Goal: Information Seeking & Learning: Check status

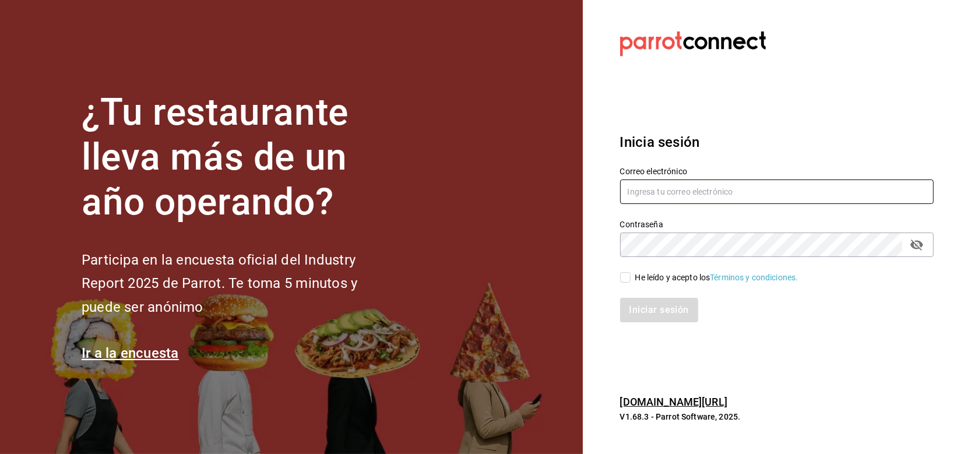
click at [657, 182] on input "text" at bounding box center [777, 192] width 314 height 24
click at [658, 184] on input "text" at bounding box center [777, 192] width 314 height 24
type input "multiuser@chilaquilesponcho.com"
click at [679, 281] on div "He leído y acepto los Términos y condiciones." at bounding box center [716, 278] width 163 height 12
click at [631, 281] on input "He leído y acepto los Términos y condiciones." at bounding box center [625, 277] width 10 height 10
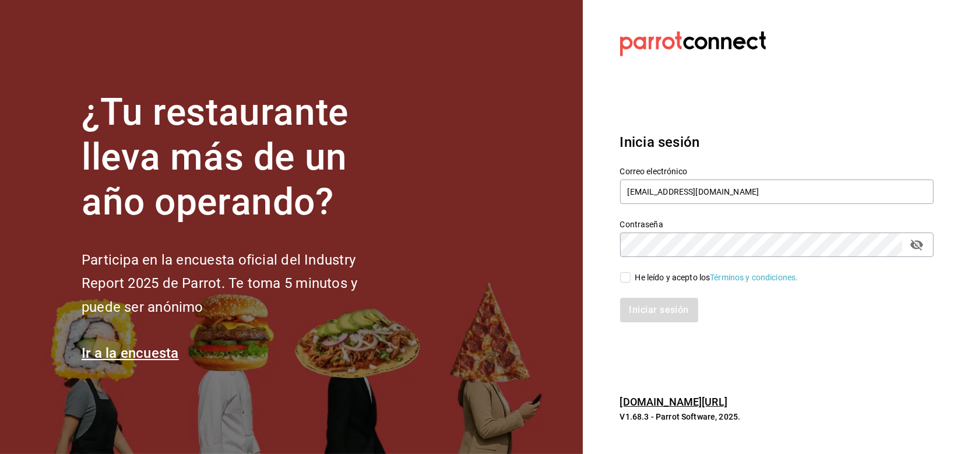
checkbox input "true"
click at [665, 310] on button "Iniciar sesión" at bounding box center [659, 310] width 79 height 24
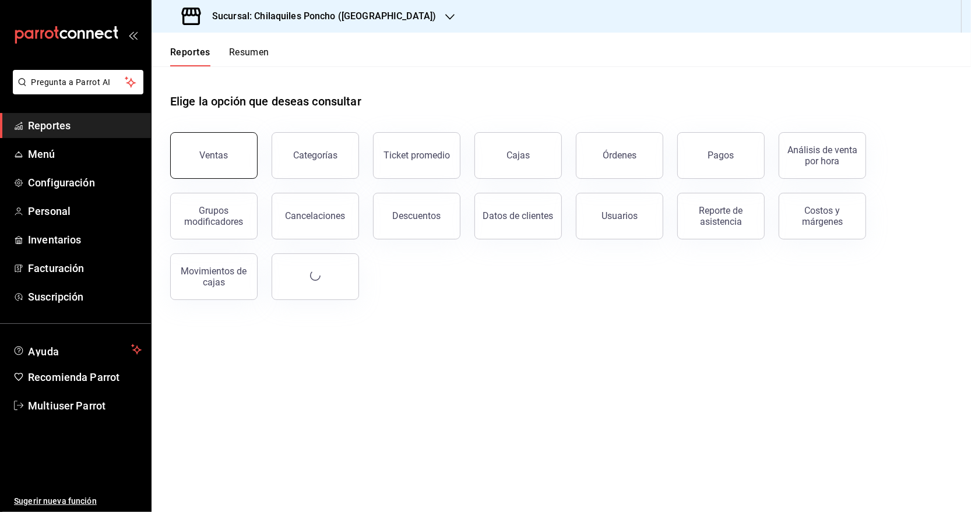
click at [231, 152] on button "Ventas" at bounding box center [213, 155] width 87 height 47
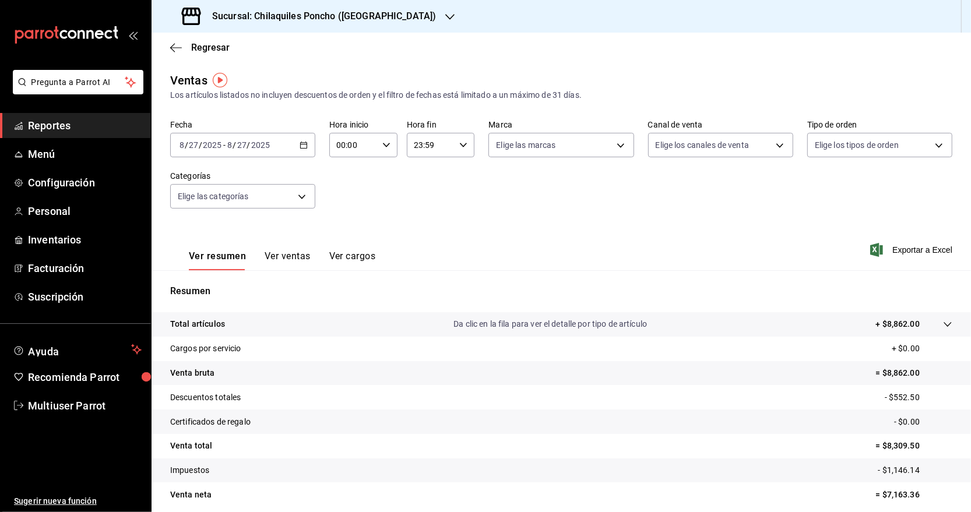
click at [64, 125] on span "Reportes" at bounding box center [85, 126] width 114 height 16
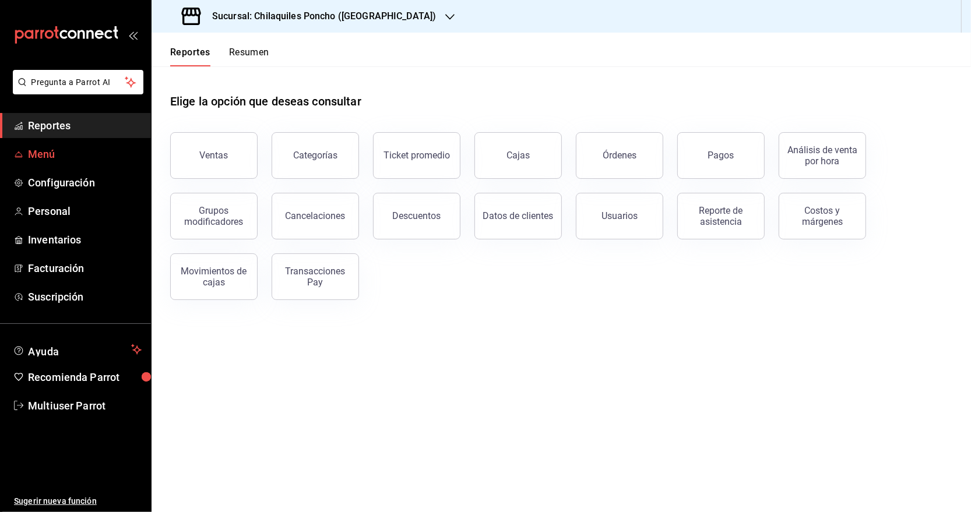
click at [58, 161] on span "Menú" at bounding box center [85, 154] width 114 height 16
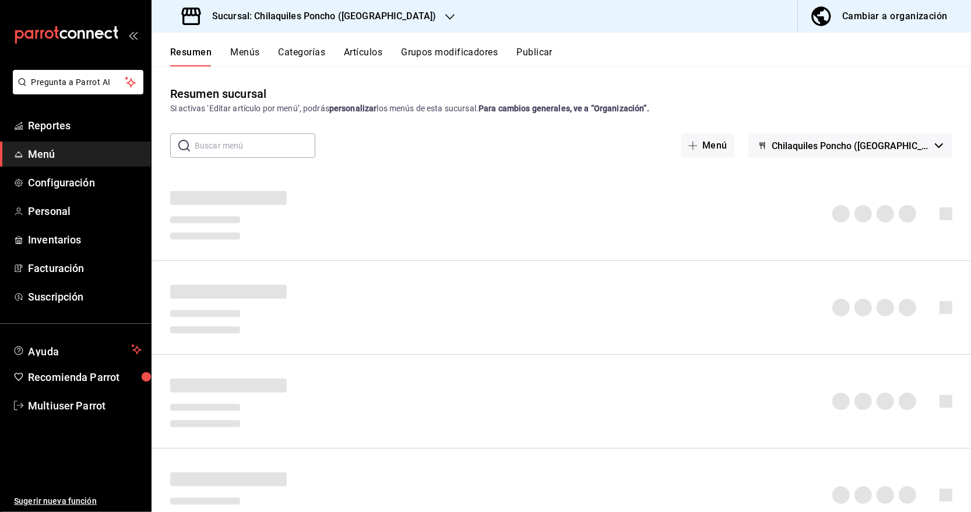
click at [906, 146] on span "Chilaquiles Poncho ([GEOGRAPHIC_DATA][PERSON_NAME])" at bounding box center [851, 145] width 159 height 11
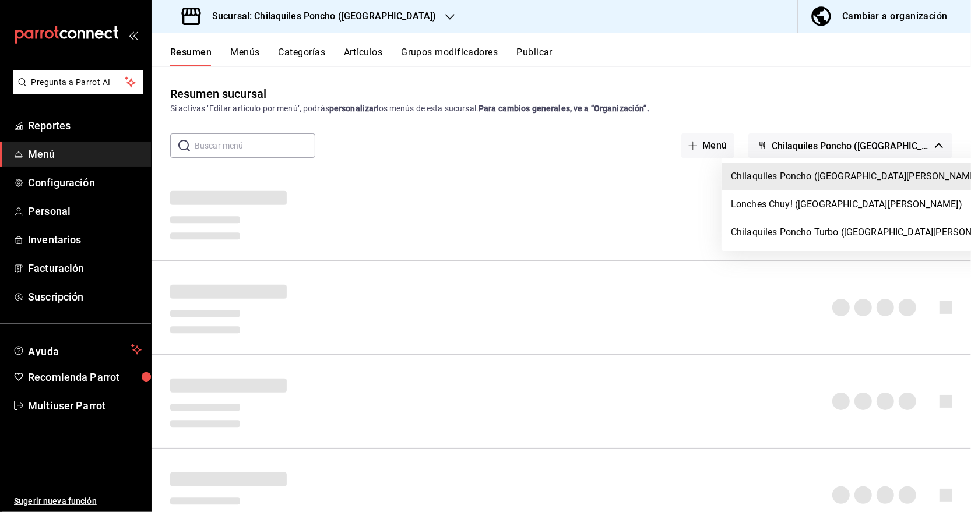
click at [58, 134] on div at bounding box center [485, 256] width 971 height 512
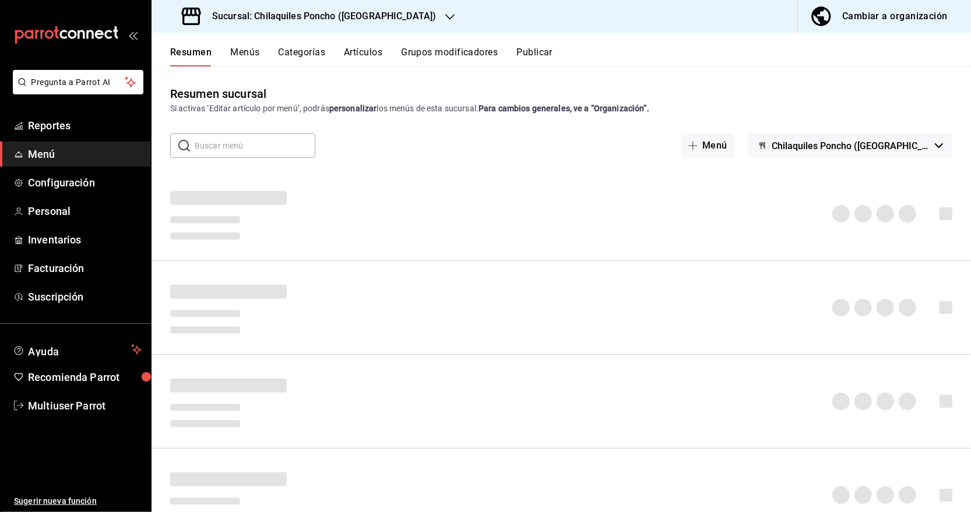
click at [55, 132] on body "Pregunta a Parrot AI Reportes Menú Configuración Personal Inventarios Facturaci…" at bounding box center [485, 256] width 971 height 512
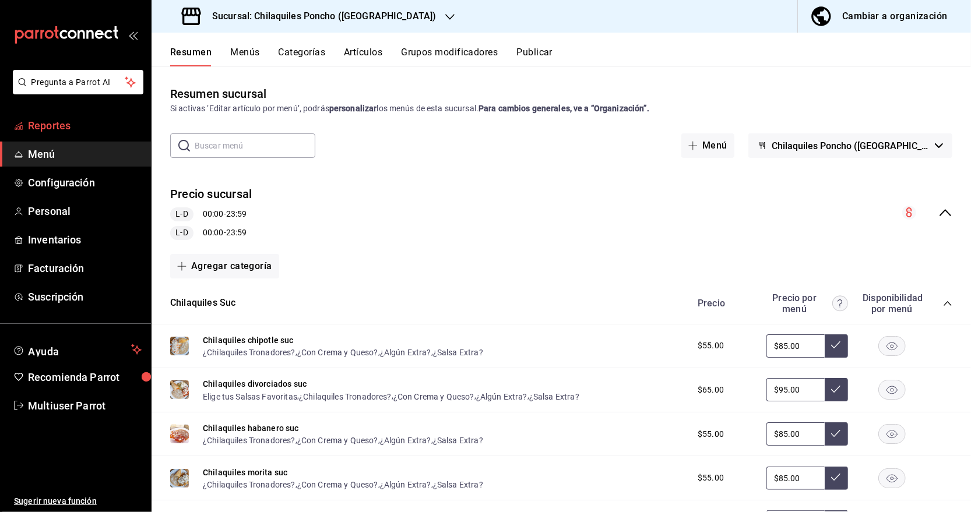
click at [47, 125] on span "Reportes" at bounding box center [85, 126] width 114 height 16
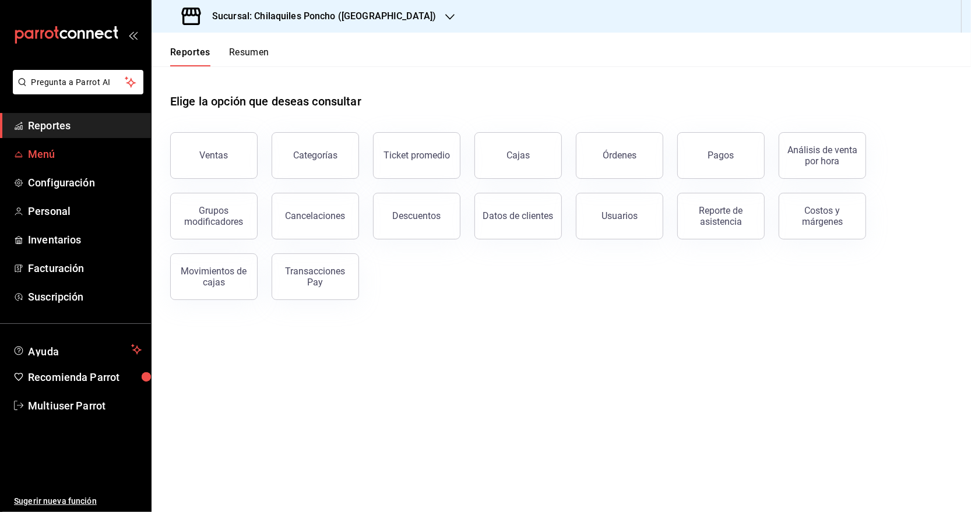
click at [13, 147] on link "Menú" at bounding box center [75, 154] width 151 height 25
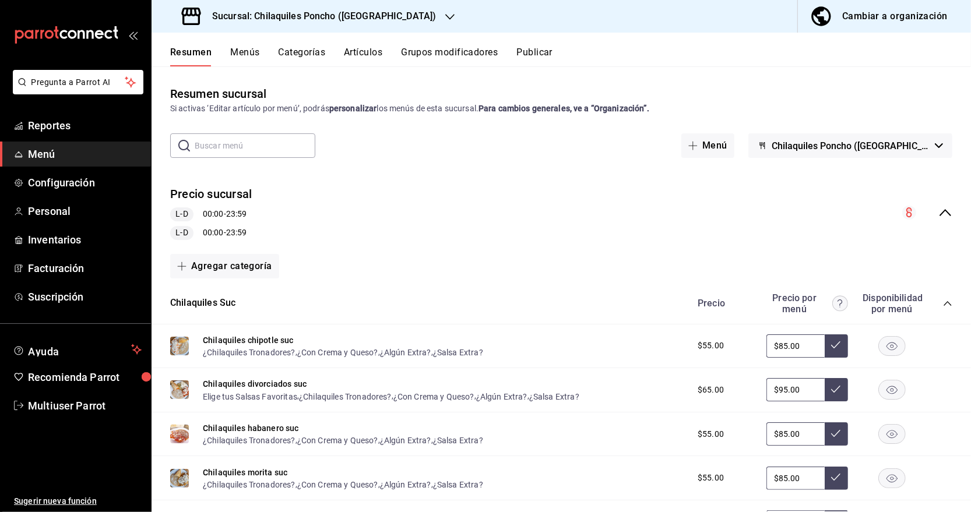
click at [912, 147] on span "Chilaquiles Poncho ([GEOGRAPHIC_DATA][PERSON_NAME])" at bounding box center [851, 145] width 159 height 11
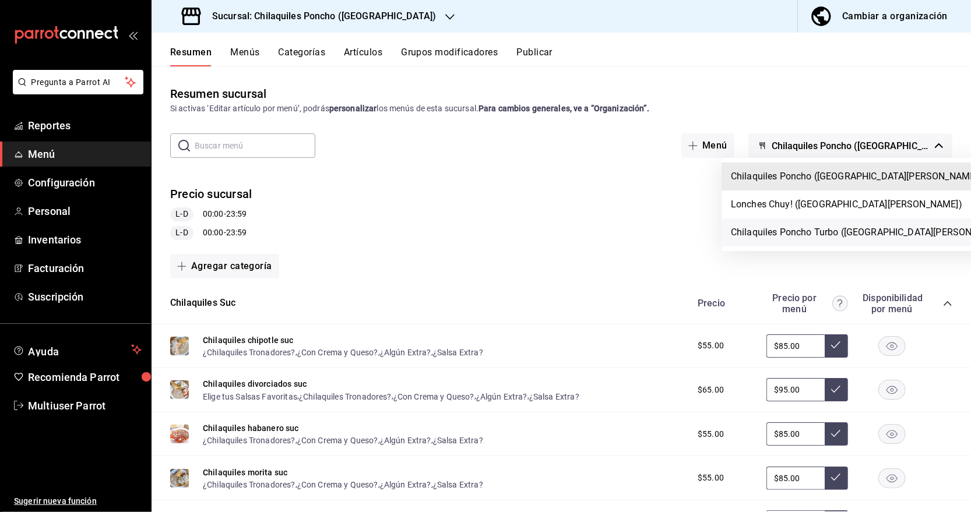
click at [777, 231] on li "Chilaquiles Poncho Turbo ([GEOGRAPHIC_DATA][PERSON_NAME])" at bounding box center [870, 233] width 296 height 28
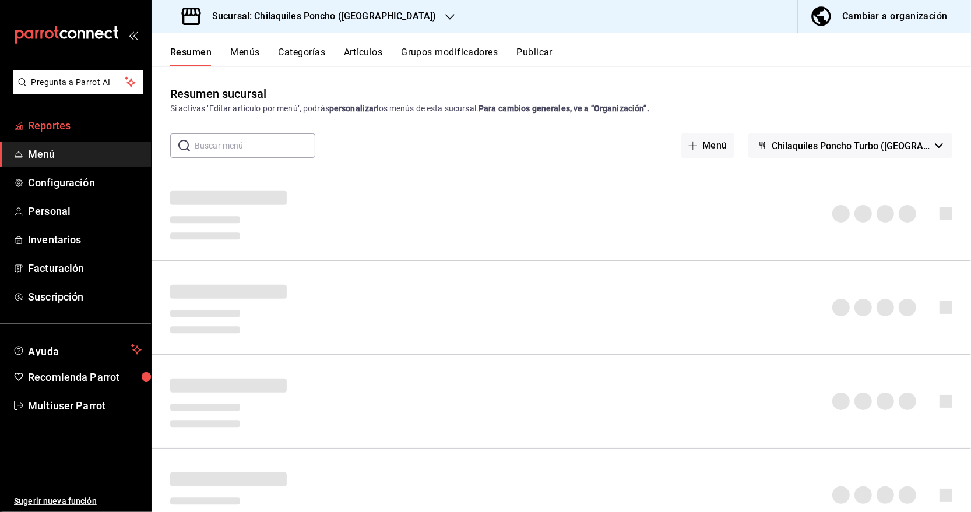
click at [64, 128] on span "Reportes" at bounding box center [85, 126] width 114 height 16
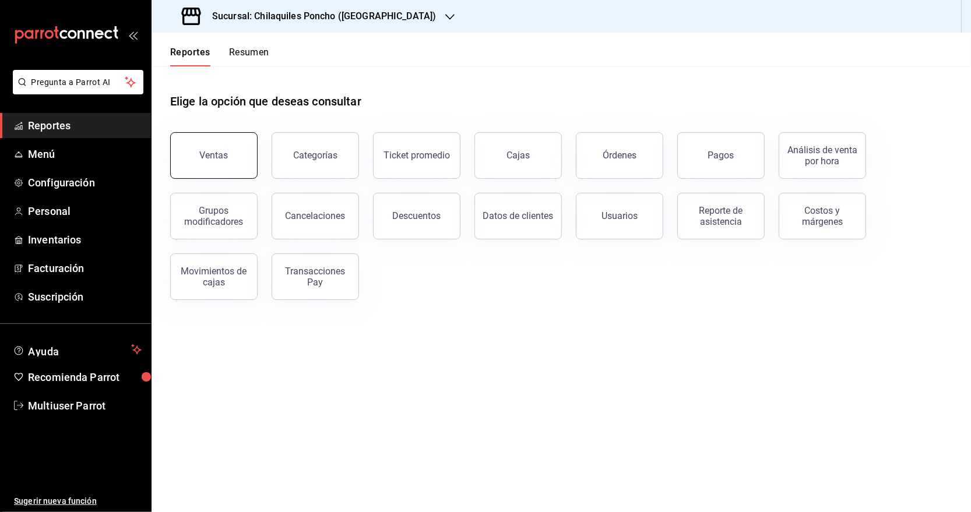
click at [254, 153] on div "Ventas" at bounding box center [206, 148] width 101 height 61
click at [221, 154] on div "Ventas" at bounding box center [214, 155] width 29 height 11
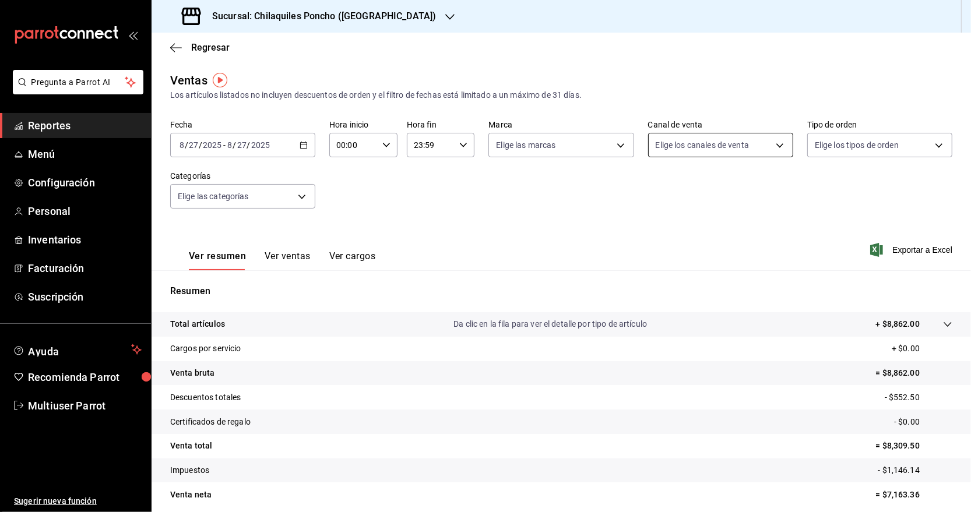
click at [712, 144] on body "Pregunta a Parrot AI Reportes Menú Configuración Personal Inventarios Facturaci…" at bounding box center [485, 256] width 971 height 512
click at [656, 283] on input "checkbox" at bounding box center [654, 282] width 10 height 10
checkbox input "true"
type input "RAPPI"
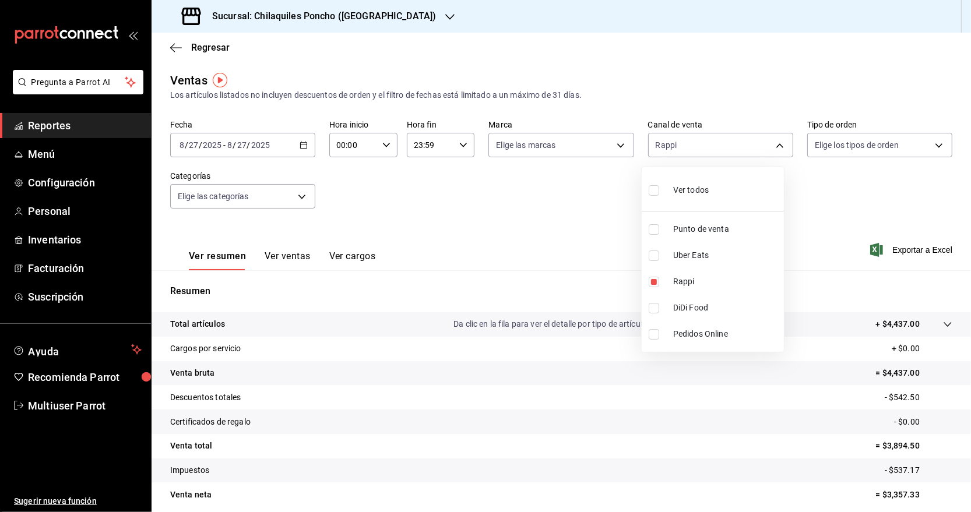
click at [855, 216] on div at bounding box center [485, 256] width 971 height 512
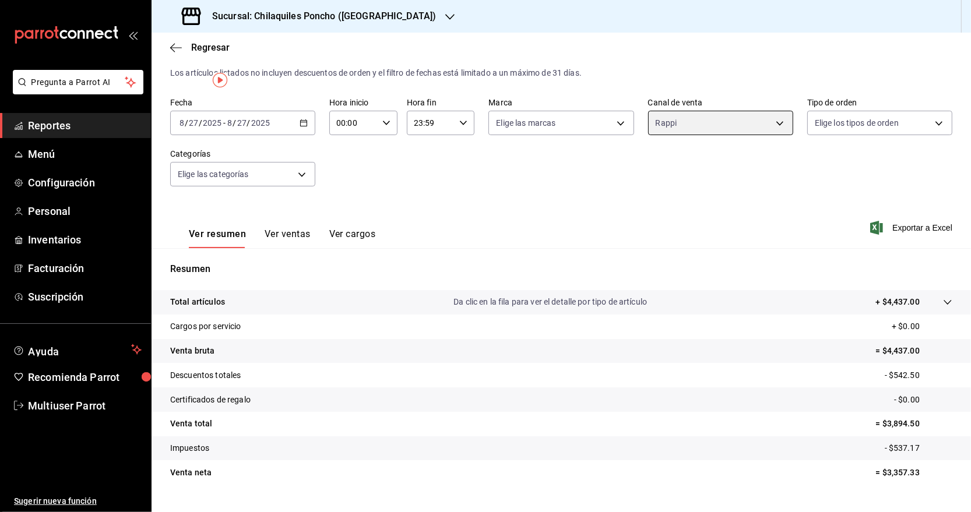
scroll to position [46, 0]
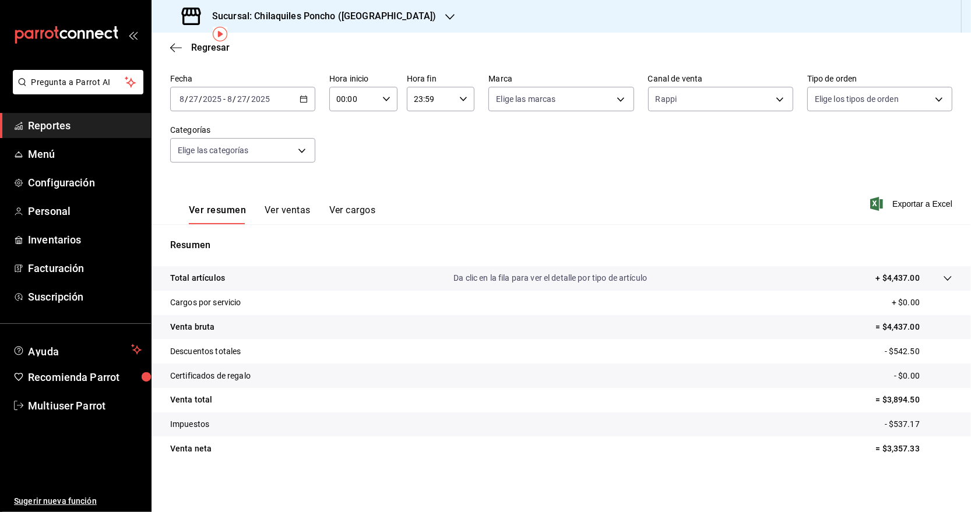
click at [275, 212] on button "Ver ventas" at bounding box center [288, 215] width 46 height 20
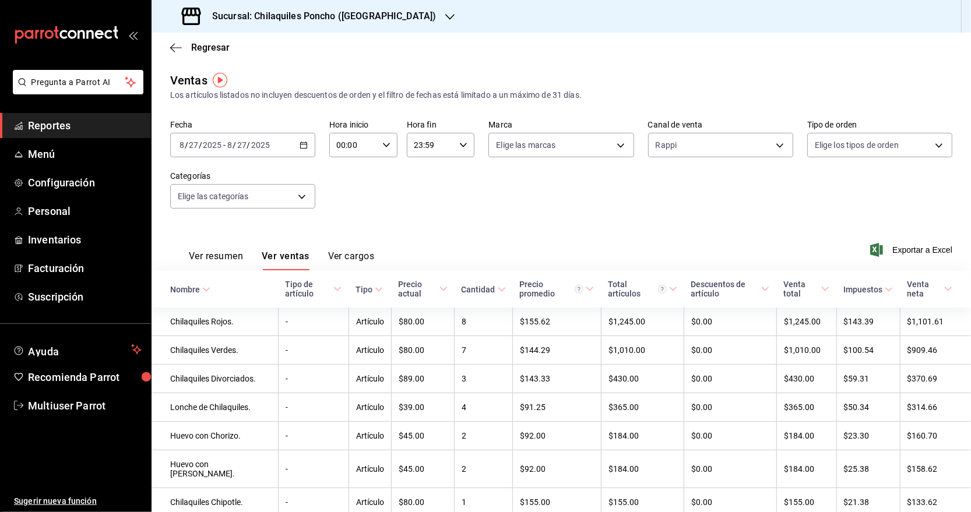
click at [301, 148] on \(Stroke\) "button" at bounding box center [303, 145] width 7 height 6
click at [220, 289] on span "Rango de fechas" at bounding box center [225, 285] width 90 height 12
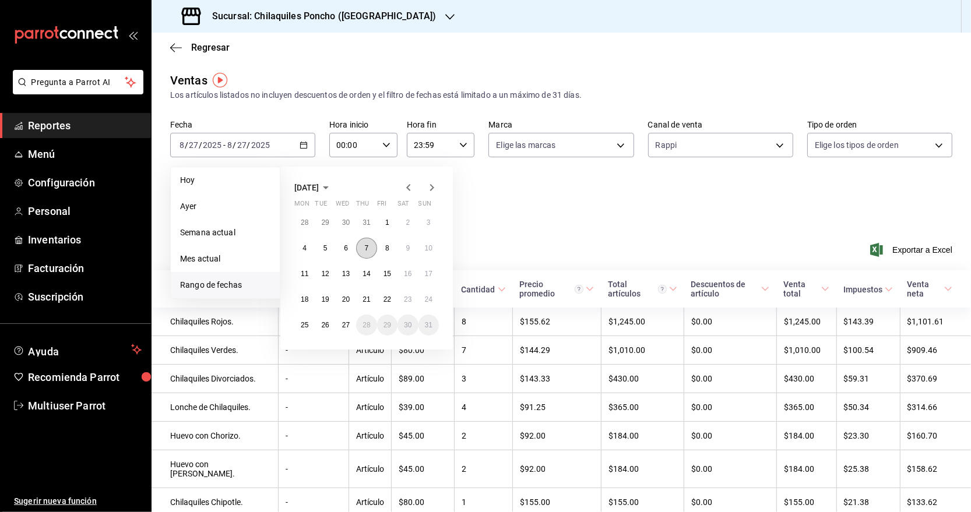
click at [368, 249] on abbr "7" at bounding box center [367, 248] width 4 height 8
click at [367, 249] on abbr "7" at bounding box center [367, 248] width 4 height 8
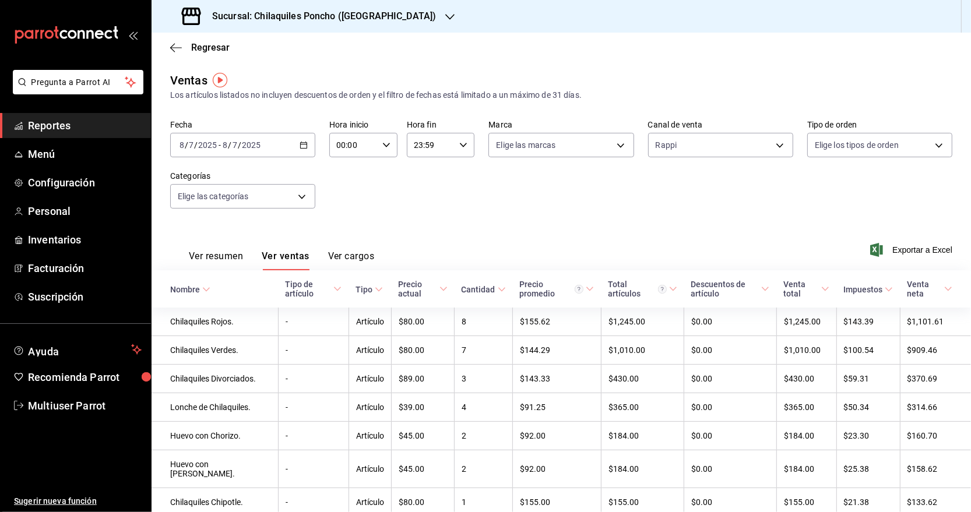
click at [367, 249] on div "Ver resumen Ver ventas Ver cargos" at bounding box center [272, 254] width 204 height 34
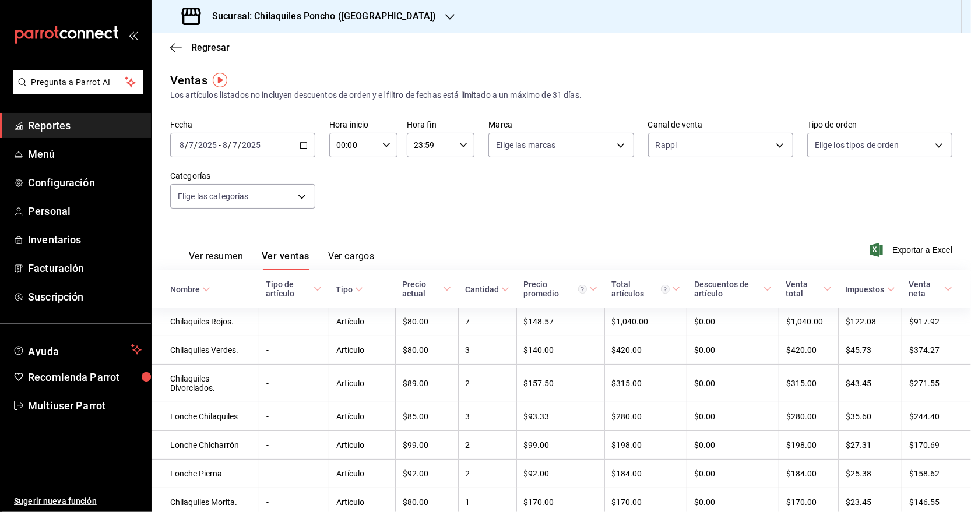
click at [304, 145] on icon "button" at bounding box center [304, 145] width 8 height 8
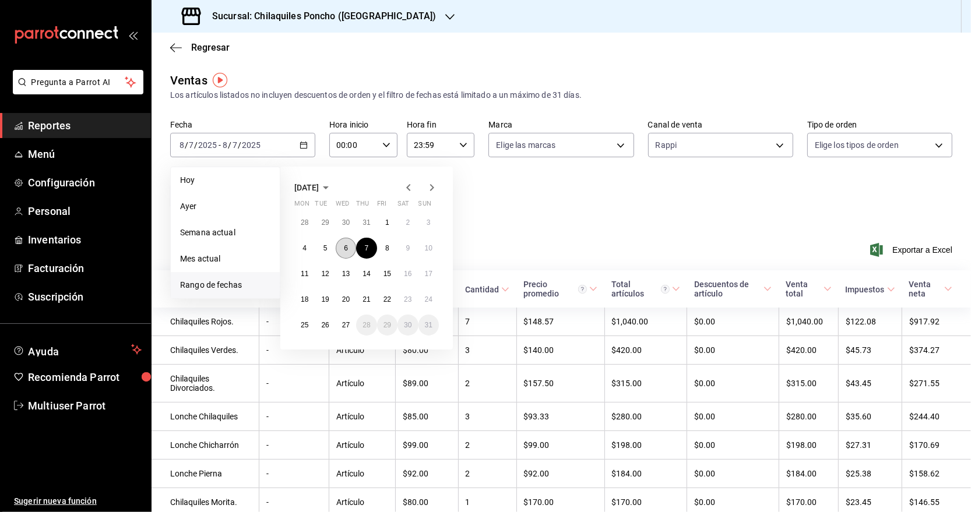
click at [346, 247] on abbr "6" at bounding box center [346, 248] width 4 height 8
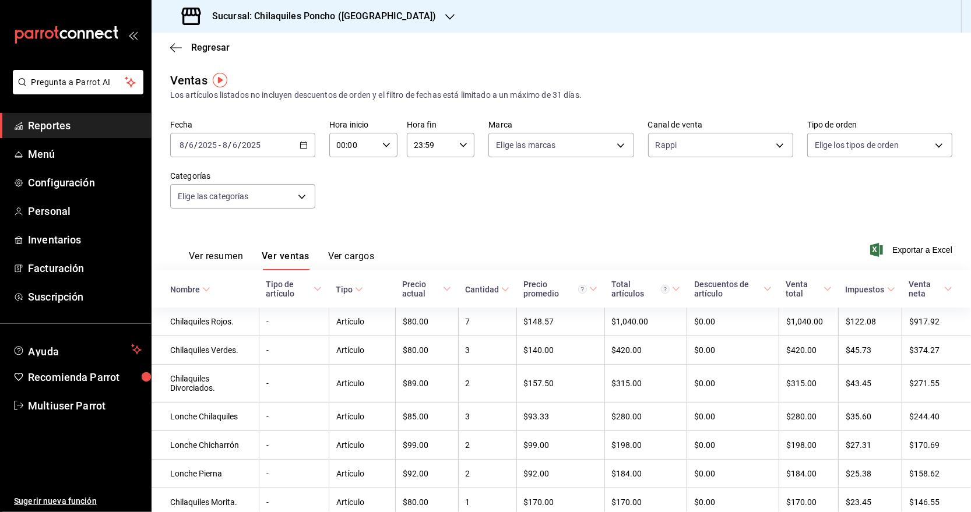
click at [346, 247] on div "Ver resumen Ver ventas Ver cargos" at bounding box center [272, 254] width 204 height 34
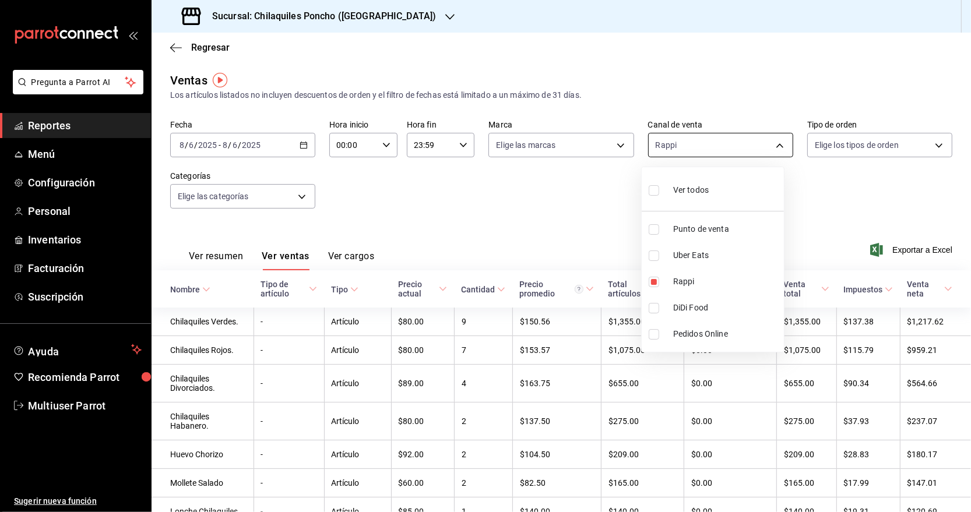
click at [730, 149] on body "Pregunta a Parrot AI Reportes Menú Configuración Personal Inventarios Facturaci…" at bounding box center [485, 256] width 971 height 512
click at [217, 454] on div at bounding box center [485, 256] width 971 height 512
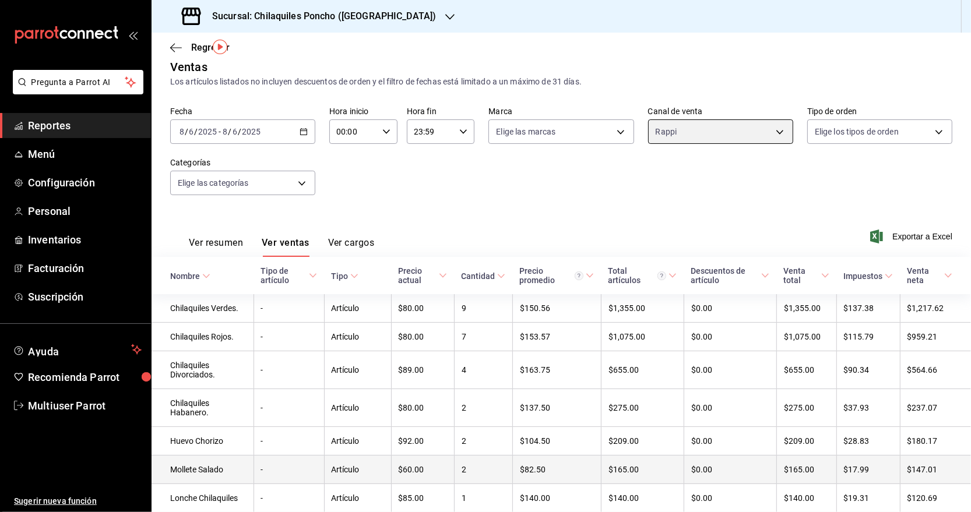
scroll to position [33, 0]
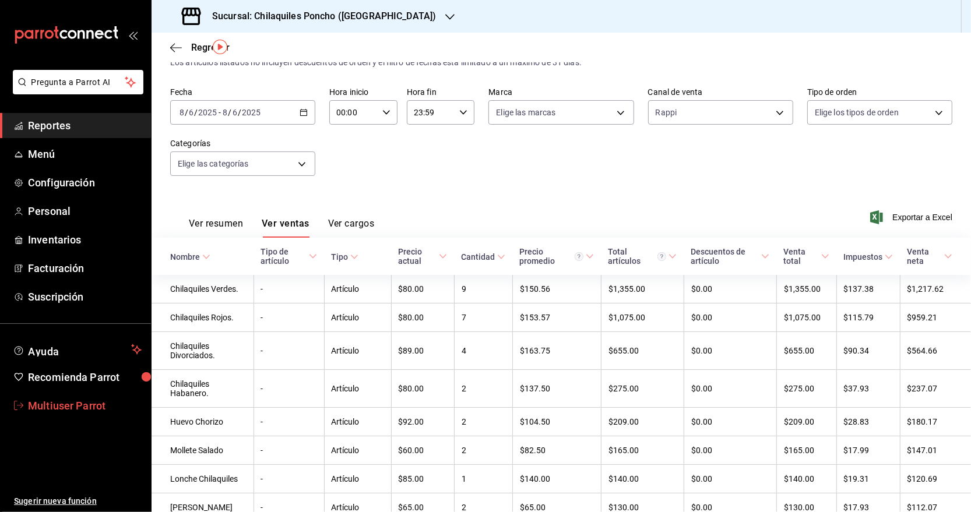
click at [66, 409] on span "Multiuser Parrot" at bounding box center [85, 406] width 114 height 16
